Goal: Information Seeking & Learning: Learn about a topic

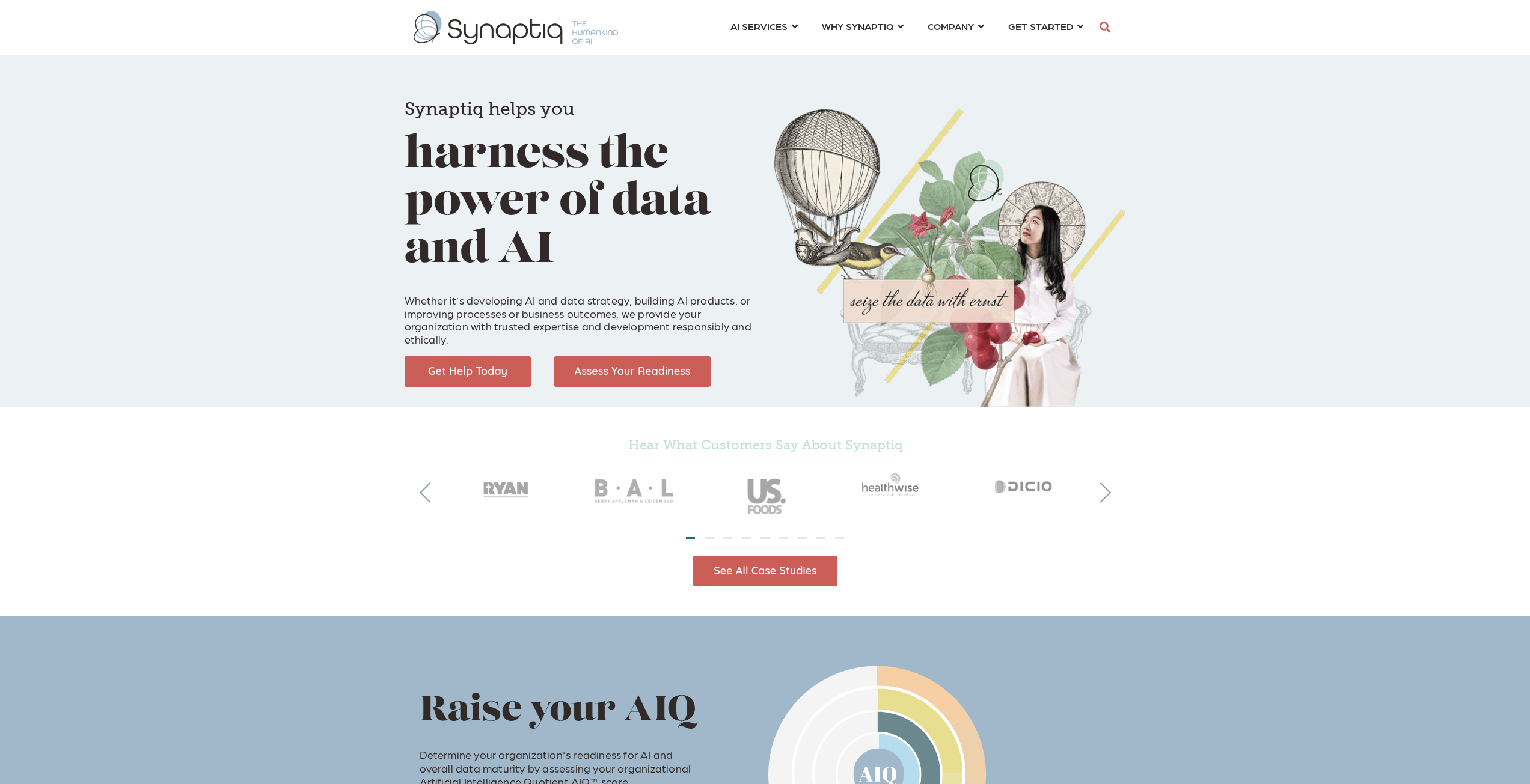
scroll to position [0, 5]
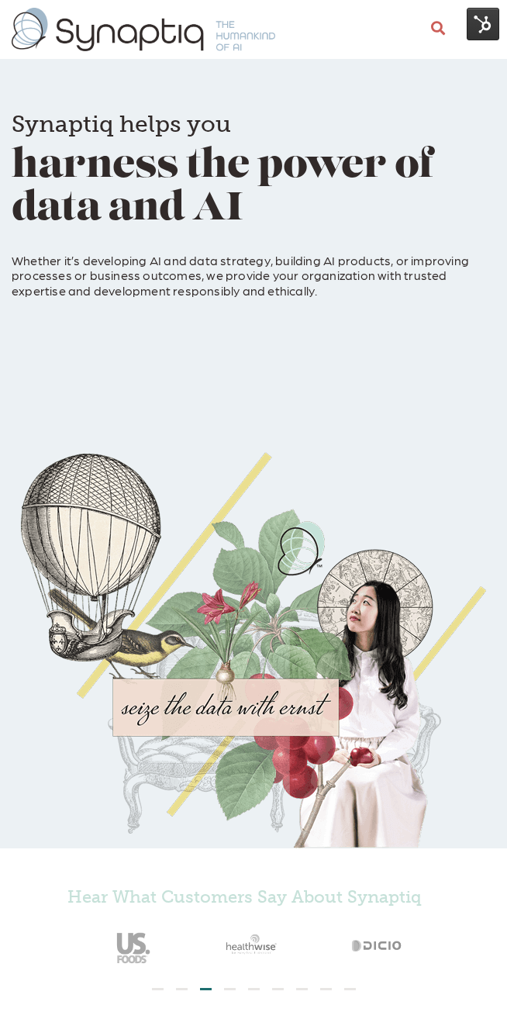
drag, startPoint x: 0, startPoint y: 431, endPoint x: -389, endPoint y: 535, distance: 403.0
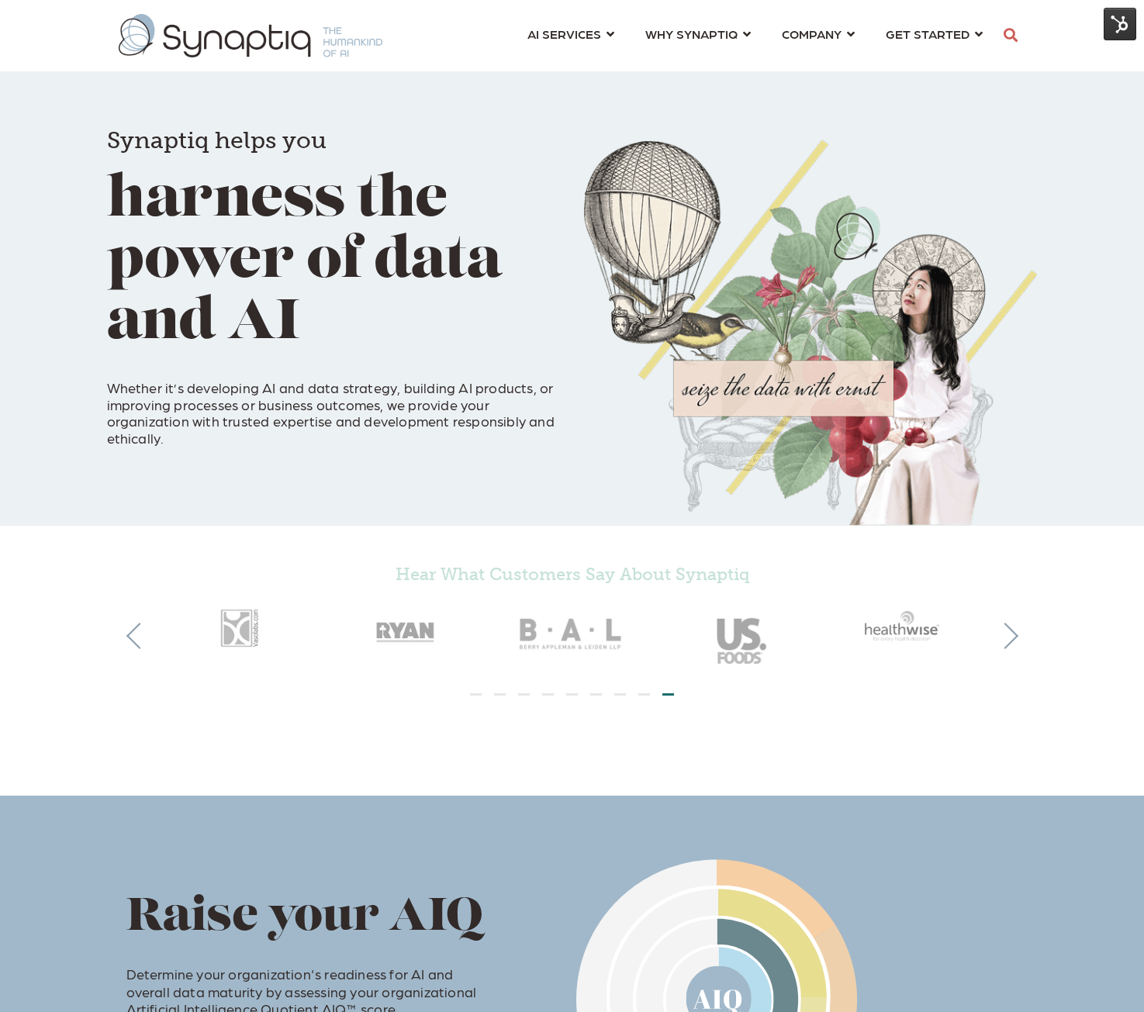
click at [1043, 456] on div "Synaptiq helps you harness the power of data and AI Whether it’s developing AI …" at bounding box center [572, 263] width 1144 height 526
click at [1107, 30] on img at bounding box center [1120, 24] width 33 height 33
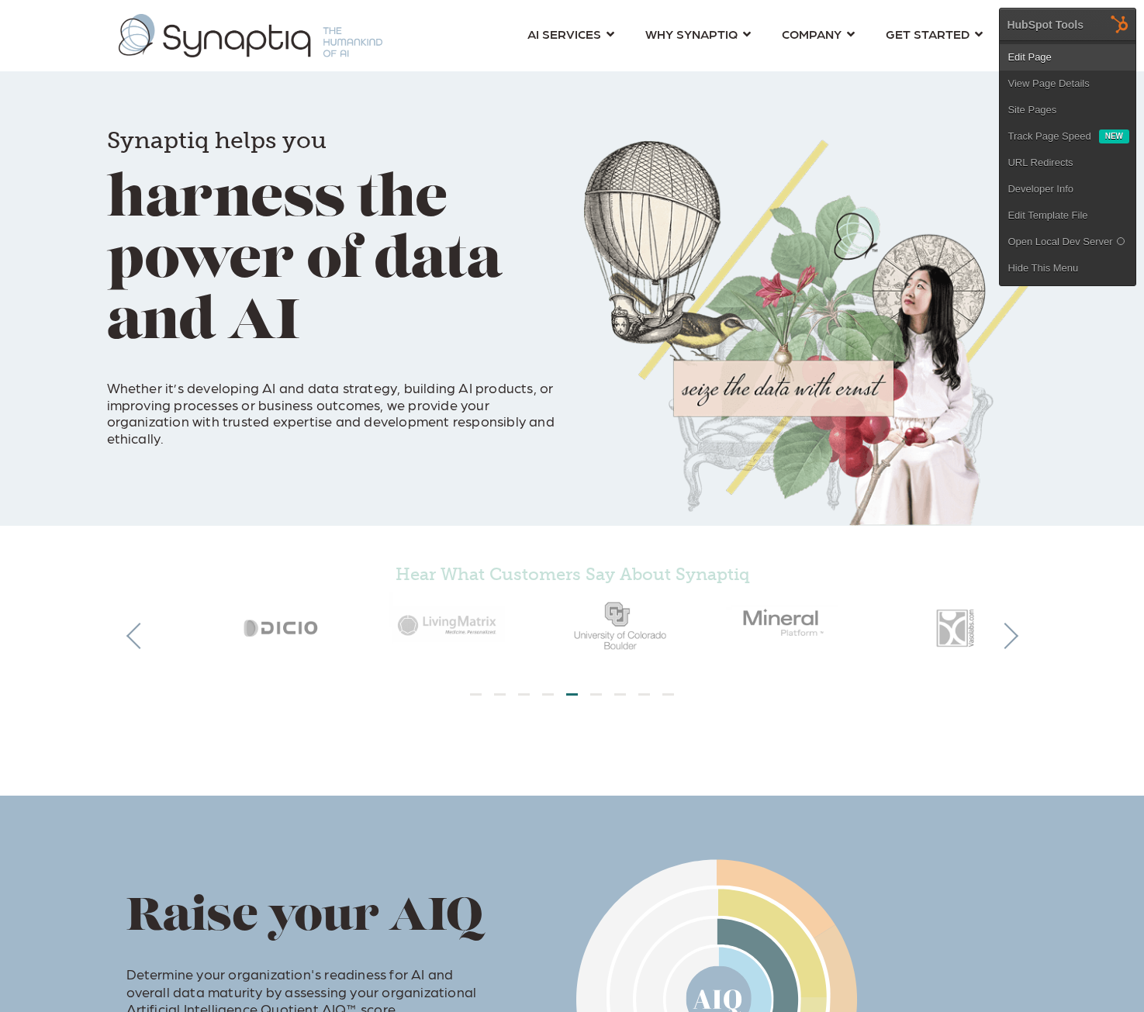
click at [1039, 57] on link "Edit Page" at bounding box center [1068, 57] width 136 height 26
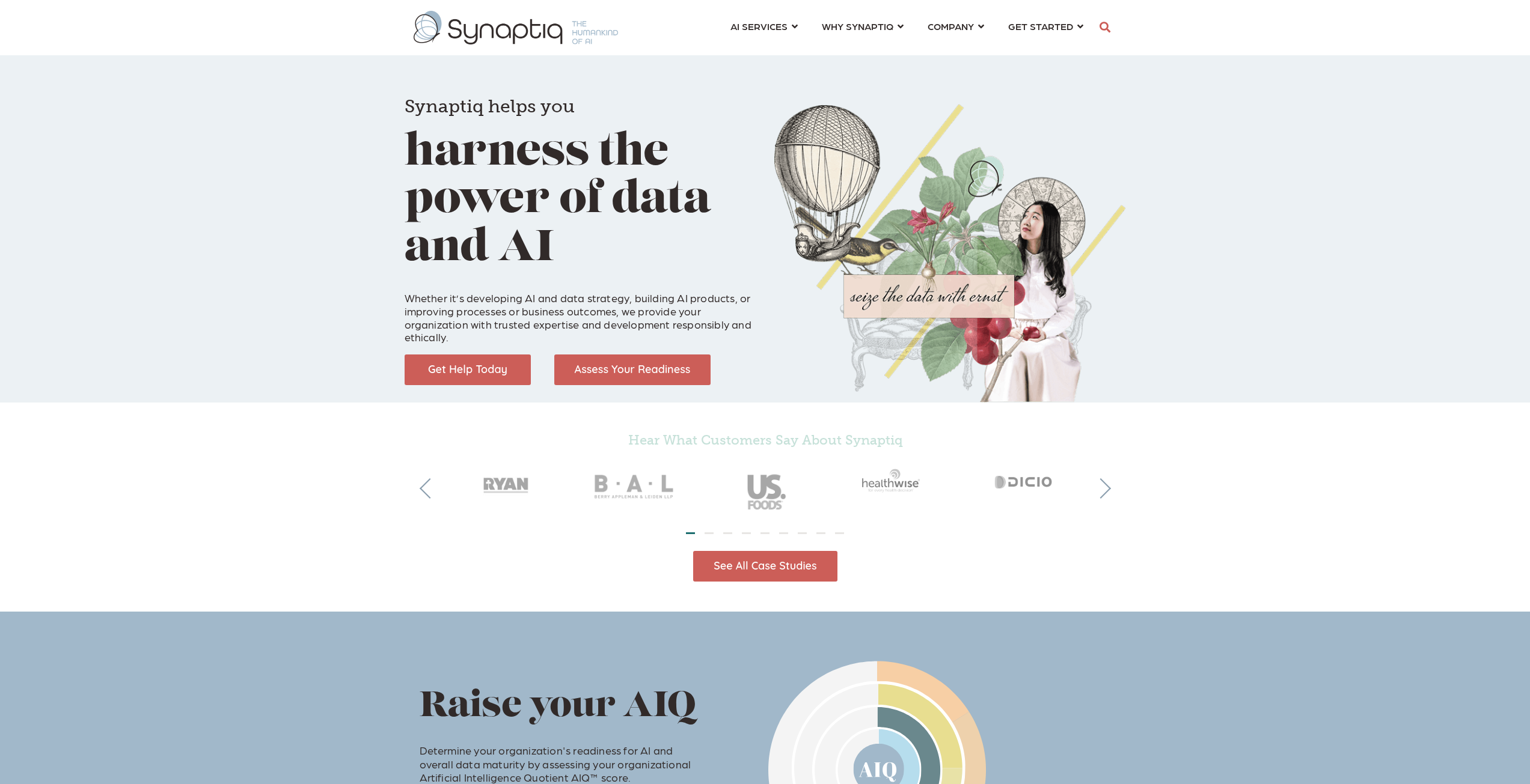
scroll to position [0, 5]
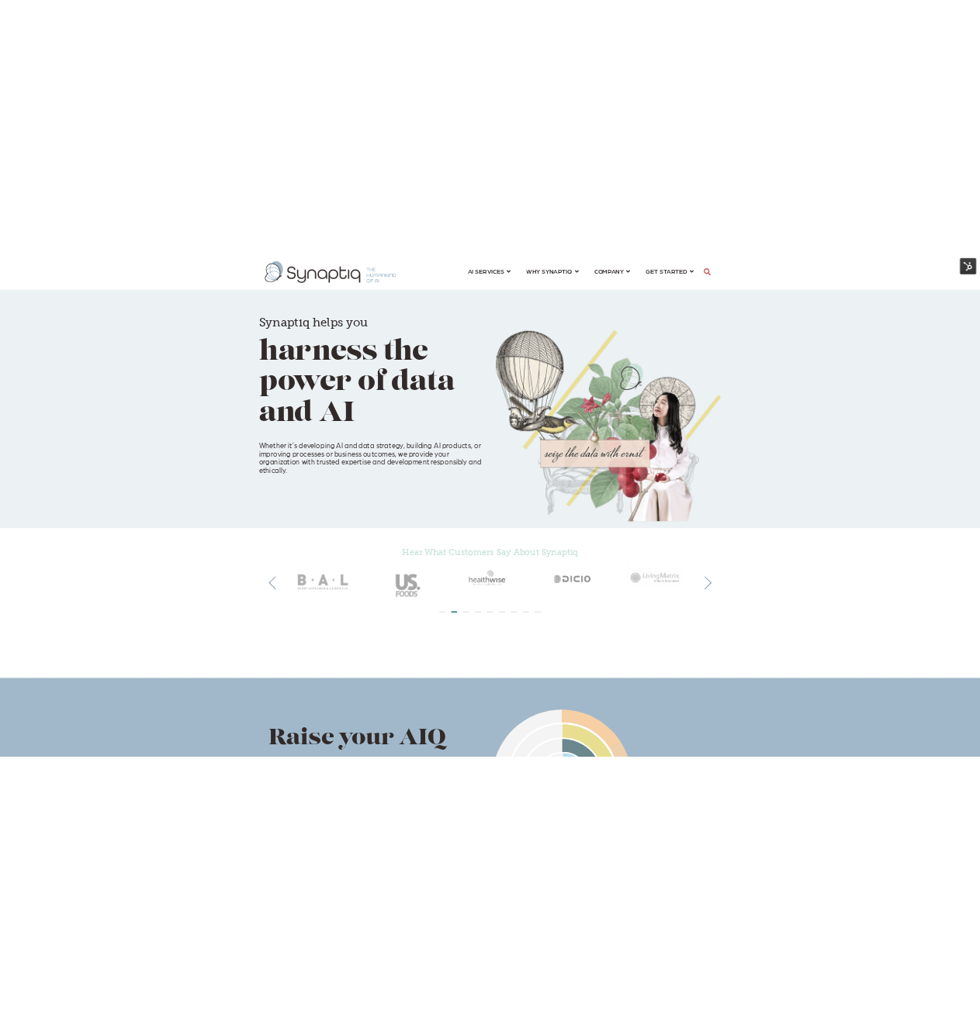
scroll to position [0, 7]
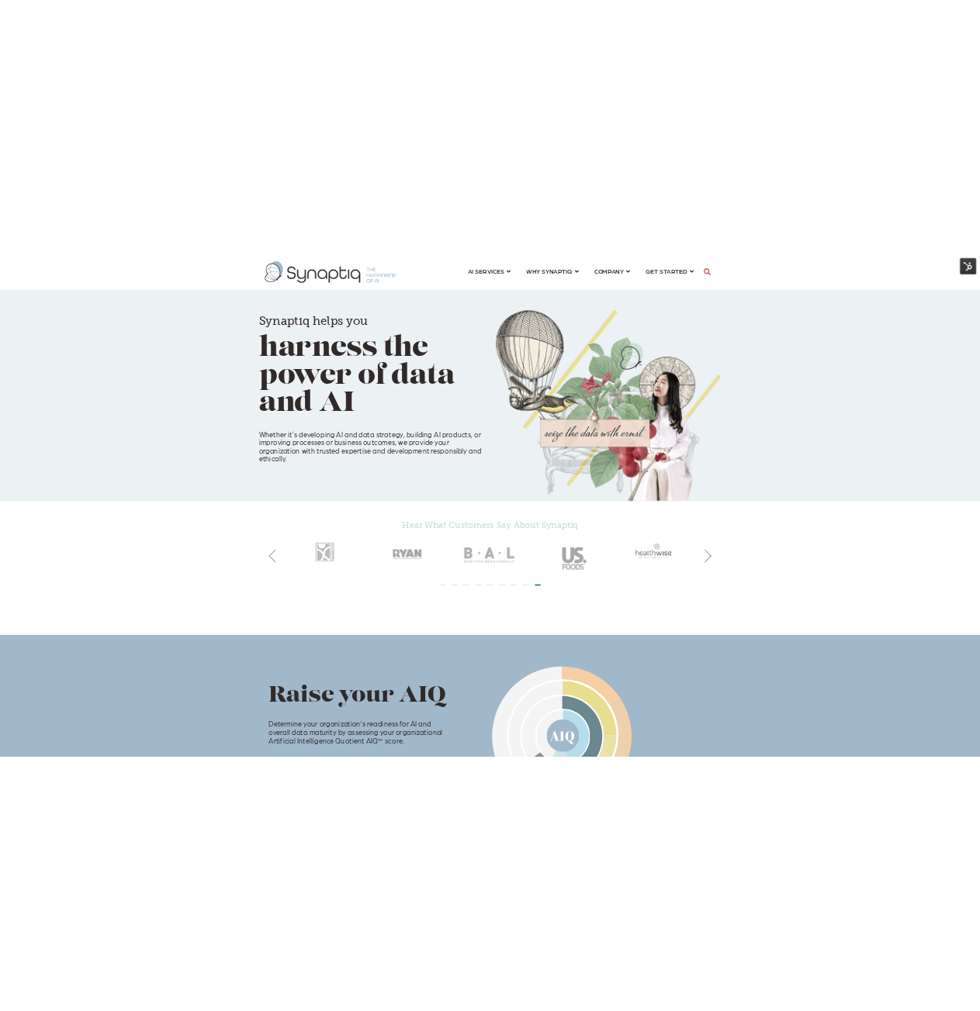
scroll to position [0, 7]
